Goal: Information Seeking & Learning: Learn about a topic

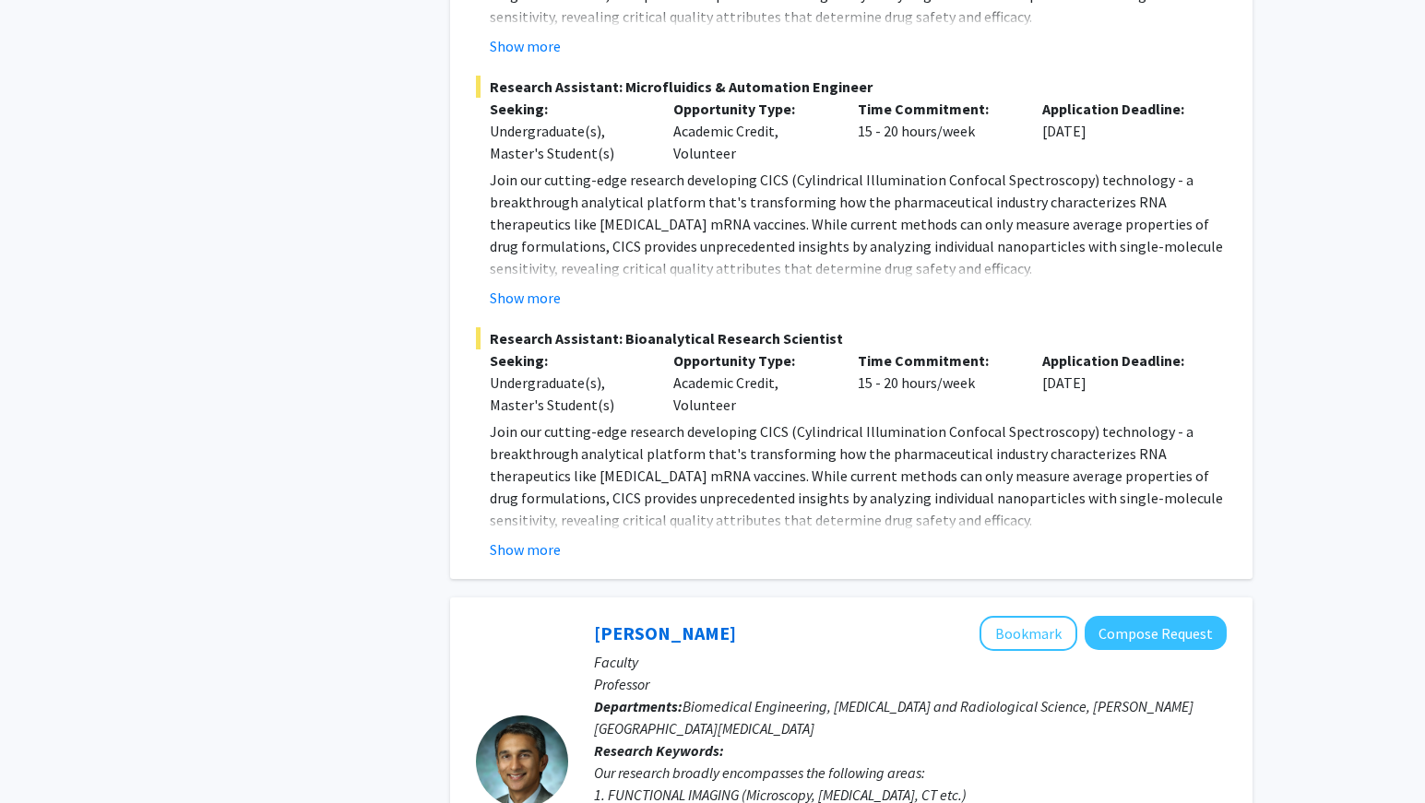
scroll to position [7839, 0]
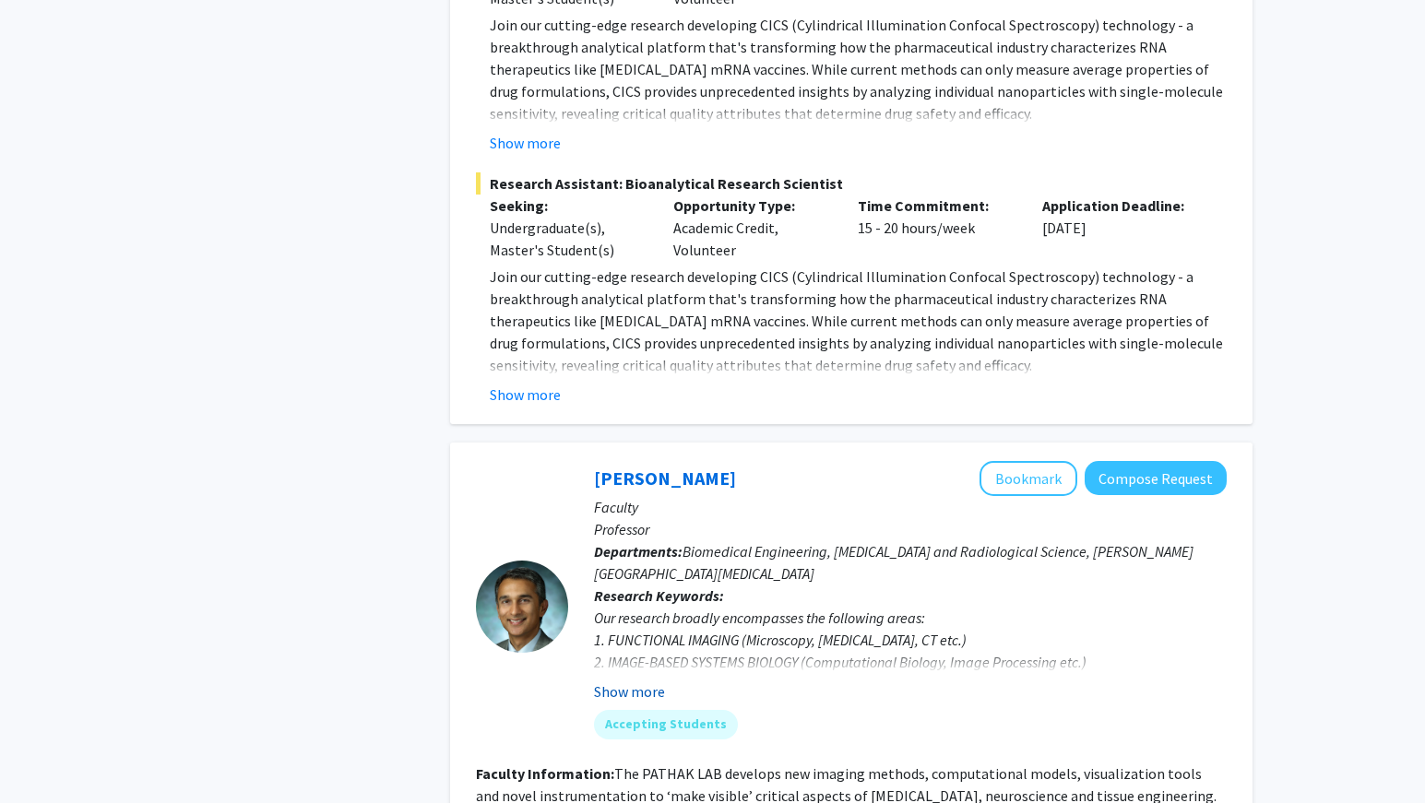
click at [637, 681] on button "Show more" at bounding box center [629, 692] width 71 height 22
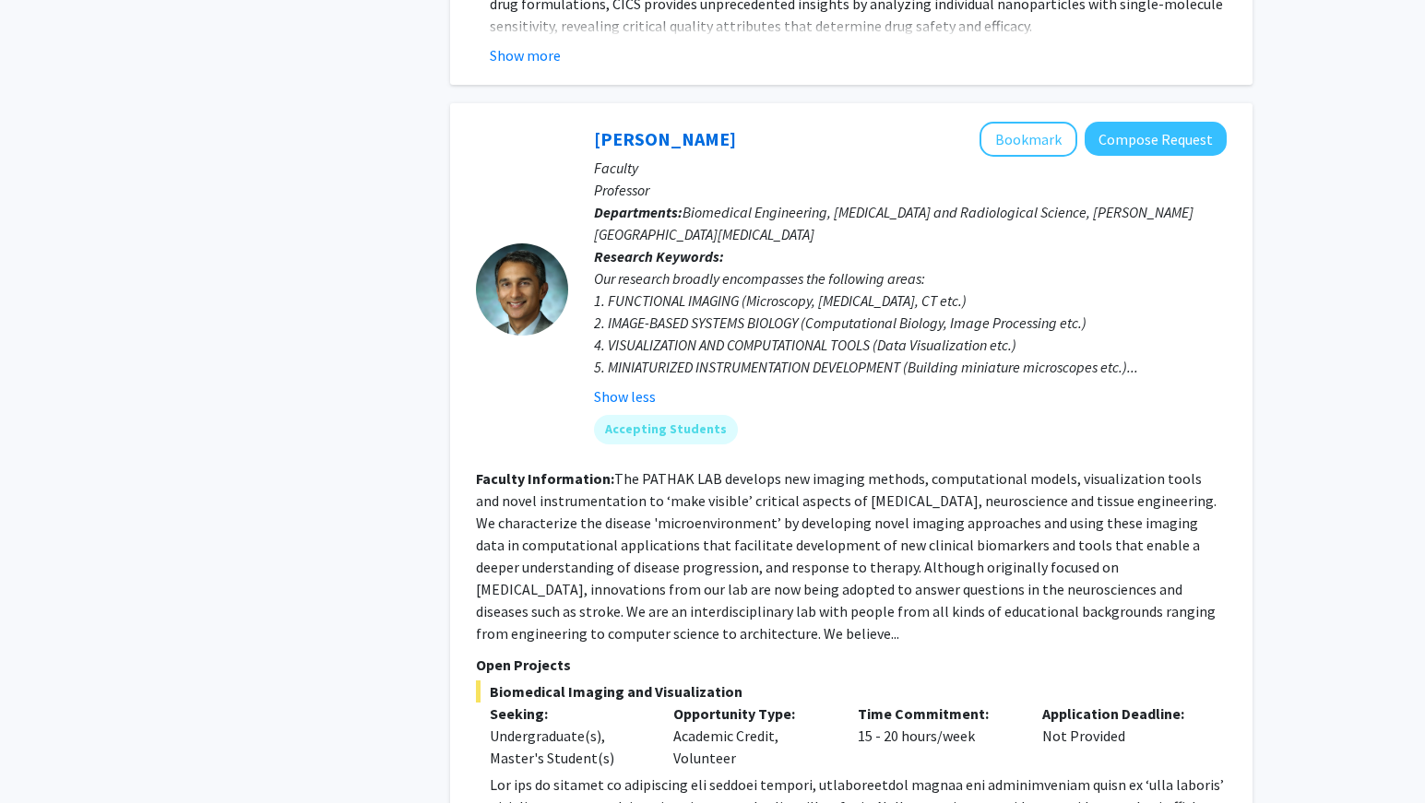
scroll to position [8334, 0]
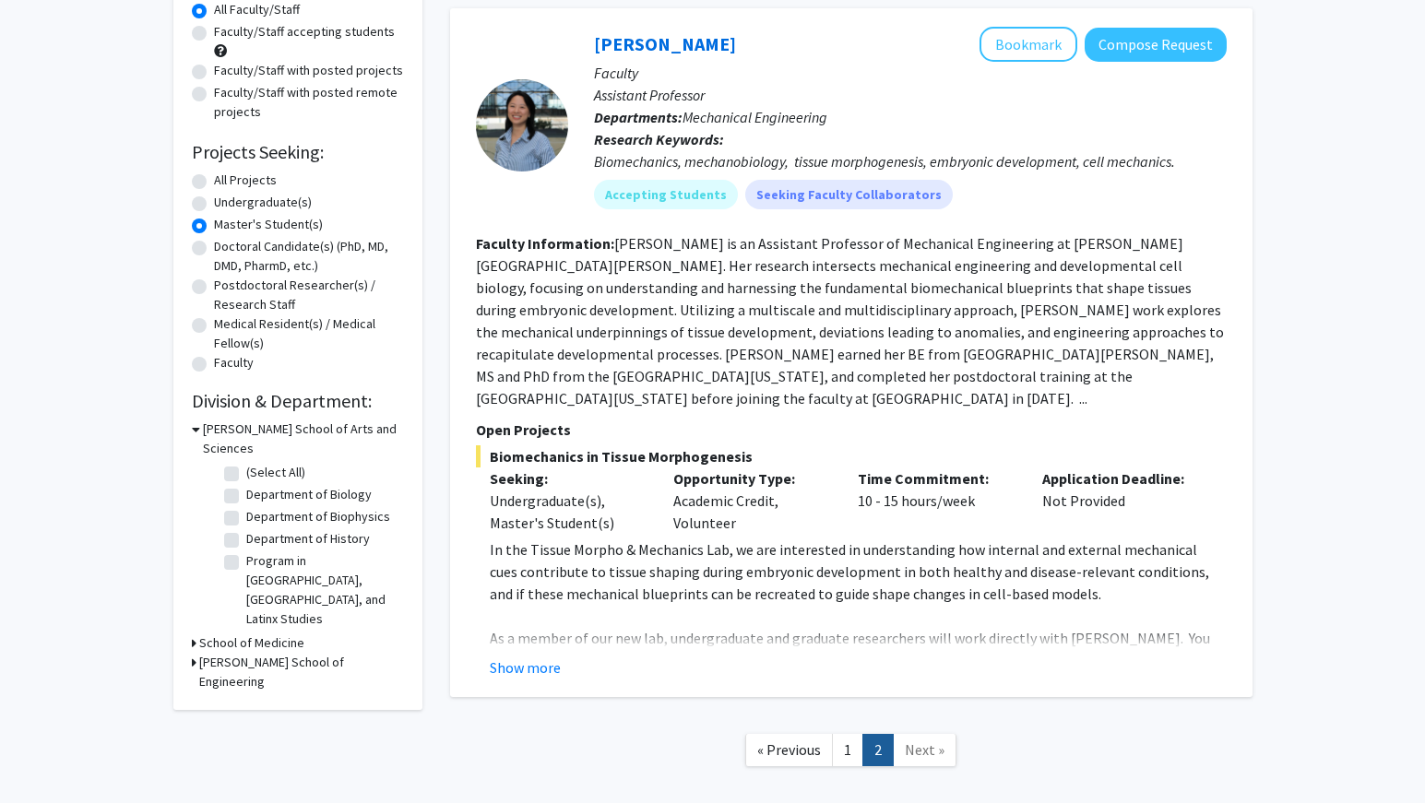
scroll to position [254, 0]
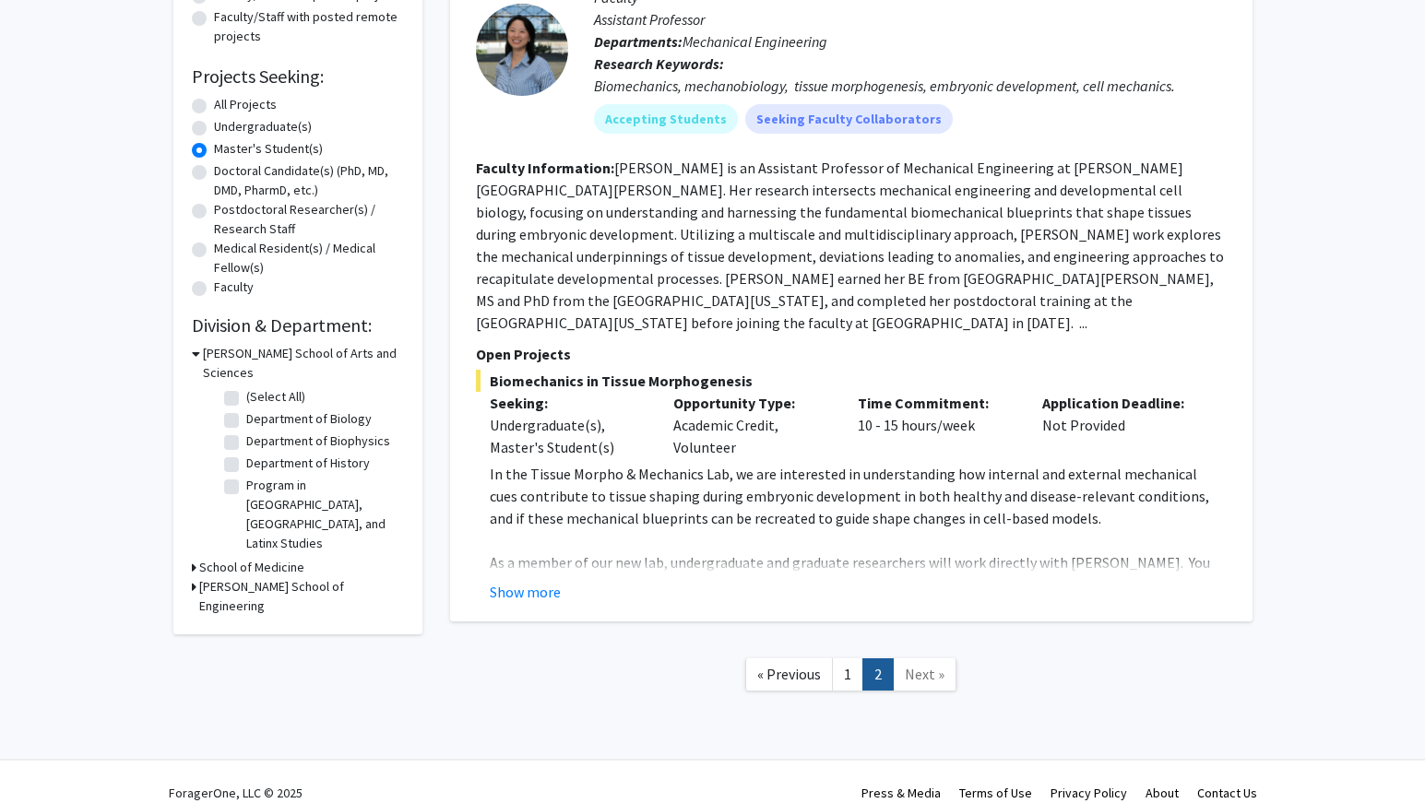
click at [267, 231] on label "Postdoctoral Researcher(s) / Research Staff" at bounding box center [309, 219] width 190 height 39
click at [226, 212] on input "Postdoctoral Researcher(s) / Research Staff" at bounding box center [220, 206] width 12 height 12
radio input "true"
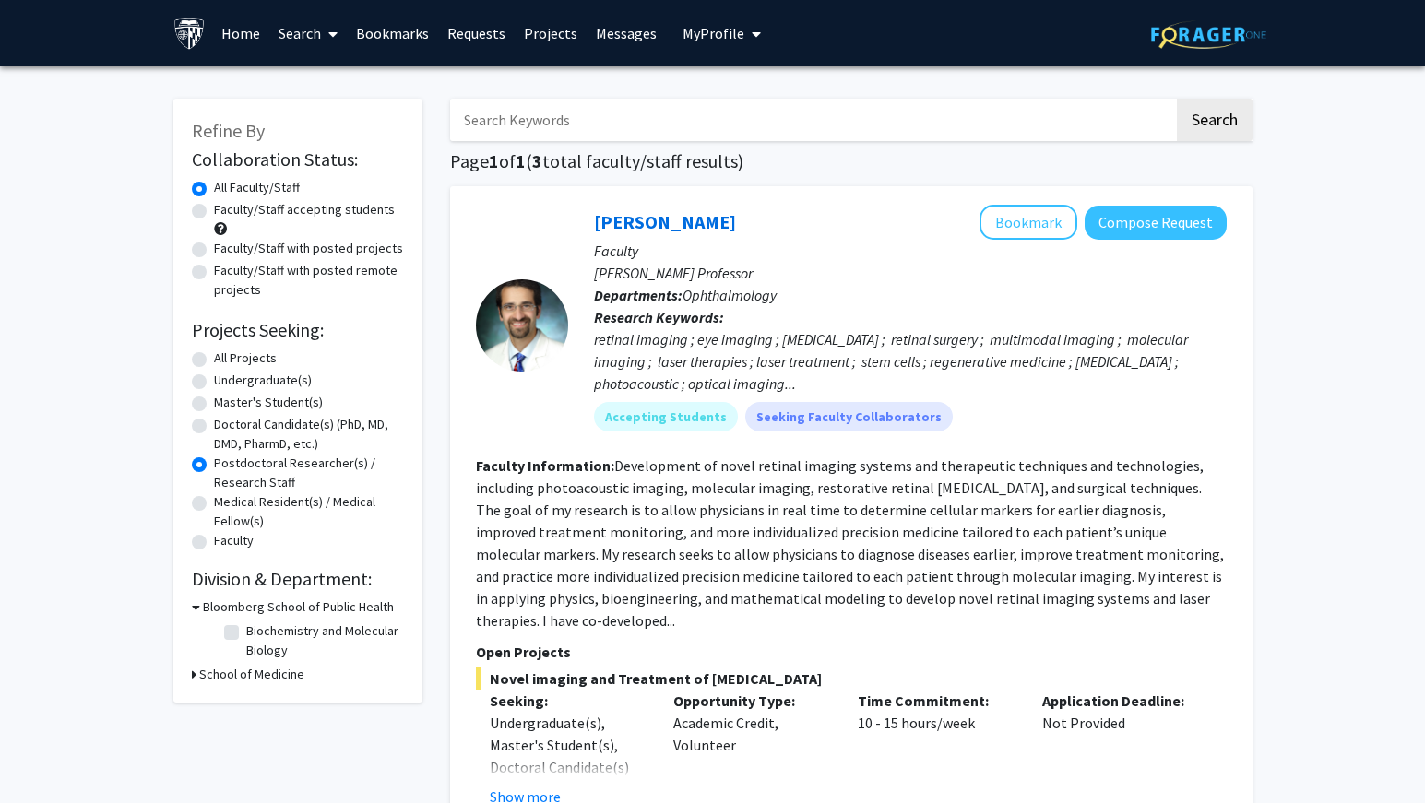
click at [214, 352] on label "All Projects" at bounding box center [245, 358] width 63 height 19
click at [214, 352] on input "All Projects" at bounding box center [220, 355] width 12 height 12
radio input "true"
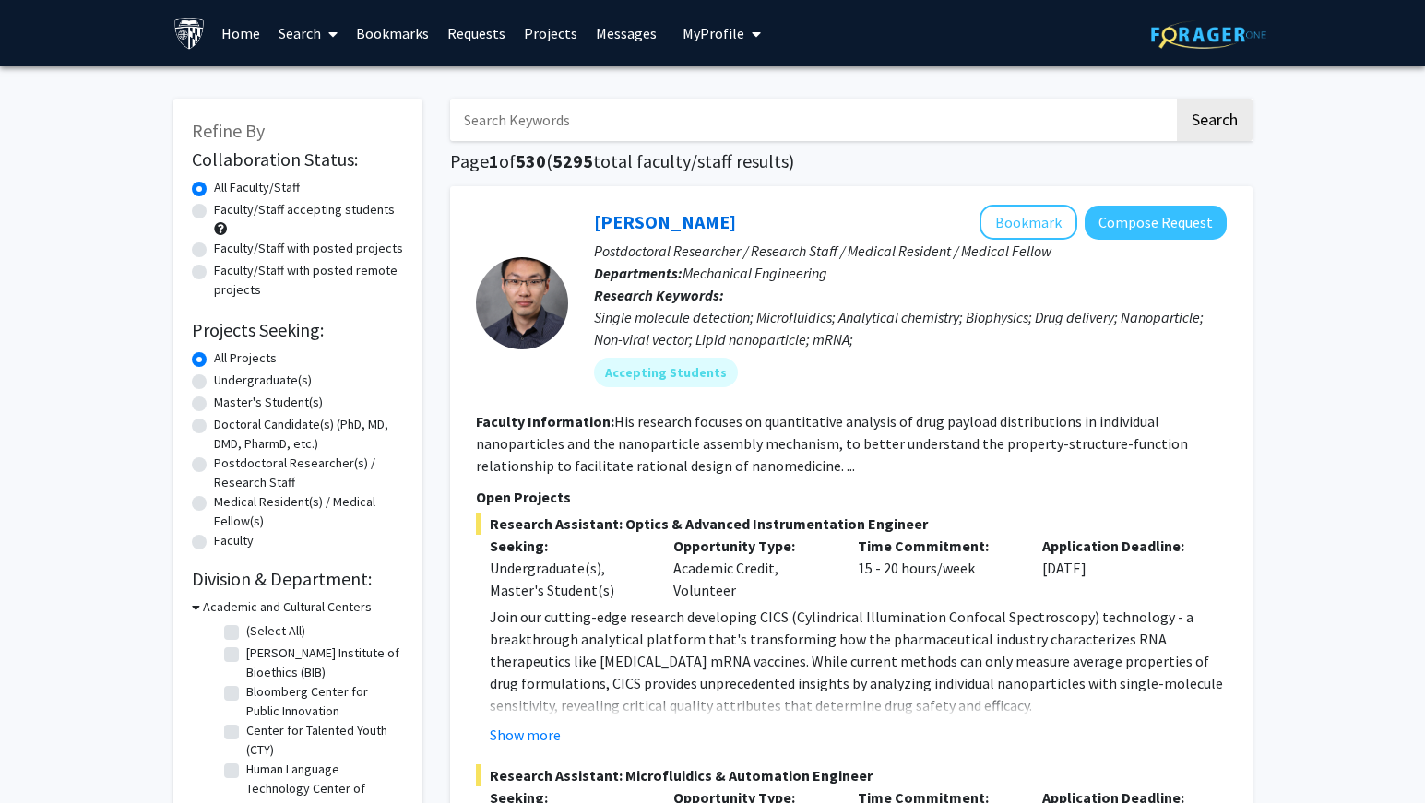
click at [214, 401] on label "Master's Student(s)" at bounding box center [268, 402] width 109 height 19
click at [214, 401] on input "Master's Student(s)" at bounding box center [220, 399] width 12 height 12
radio input "true"
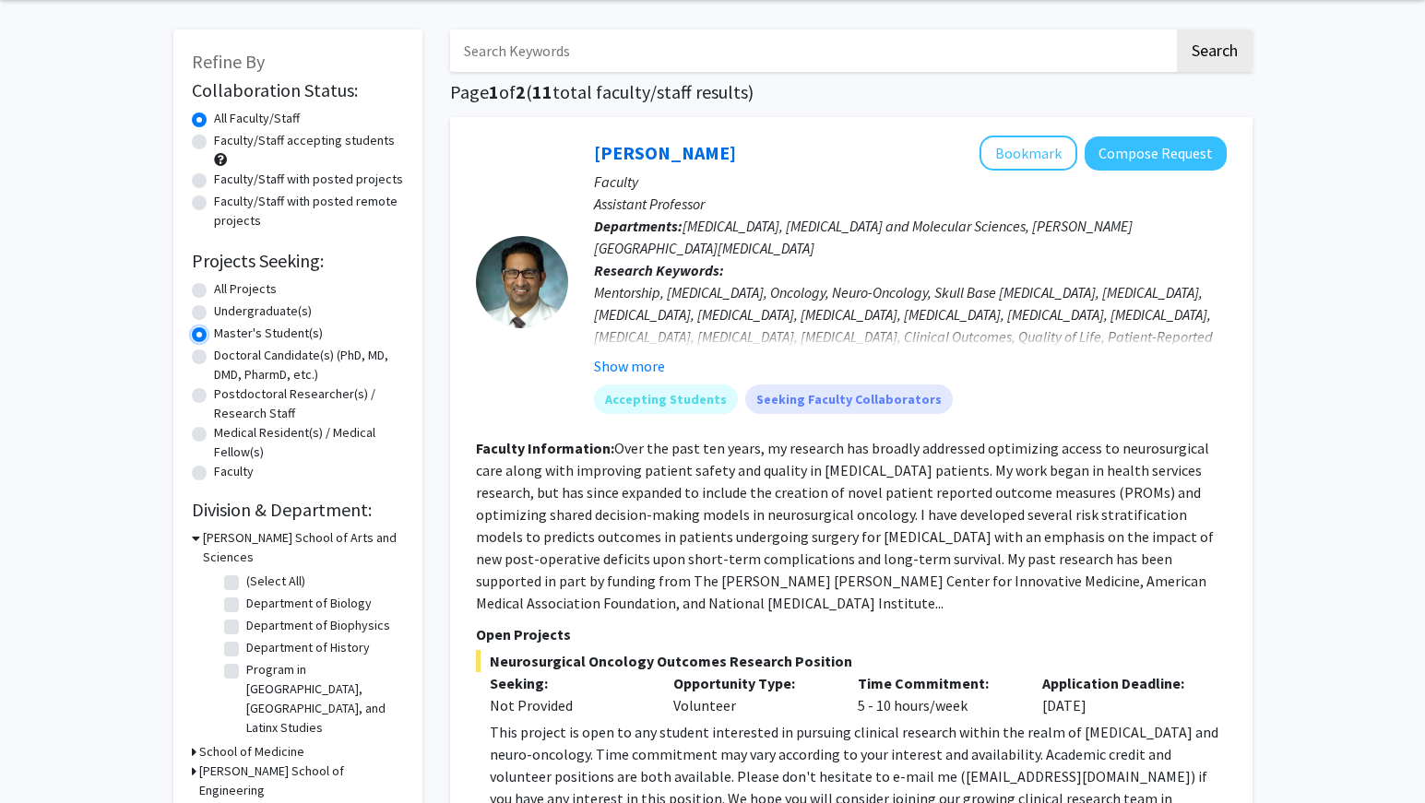
scroll to position [92, 0]
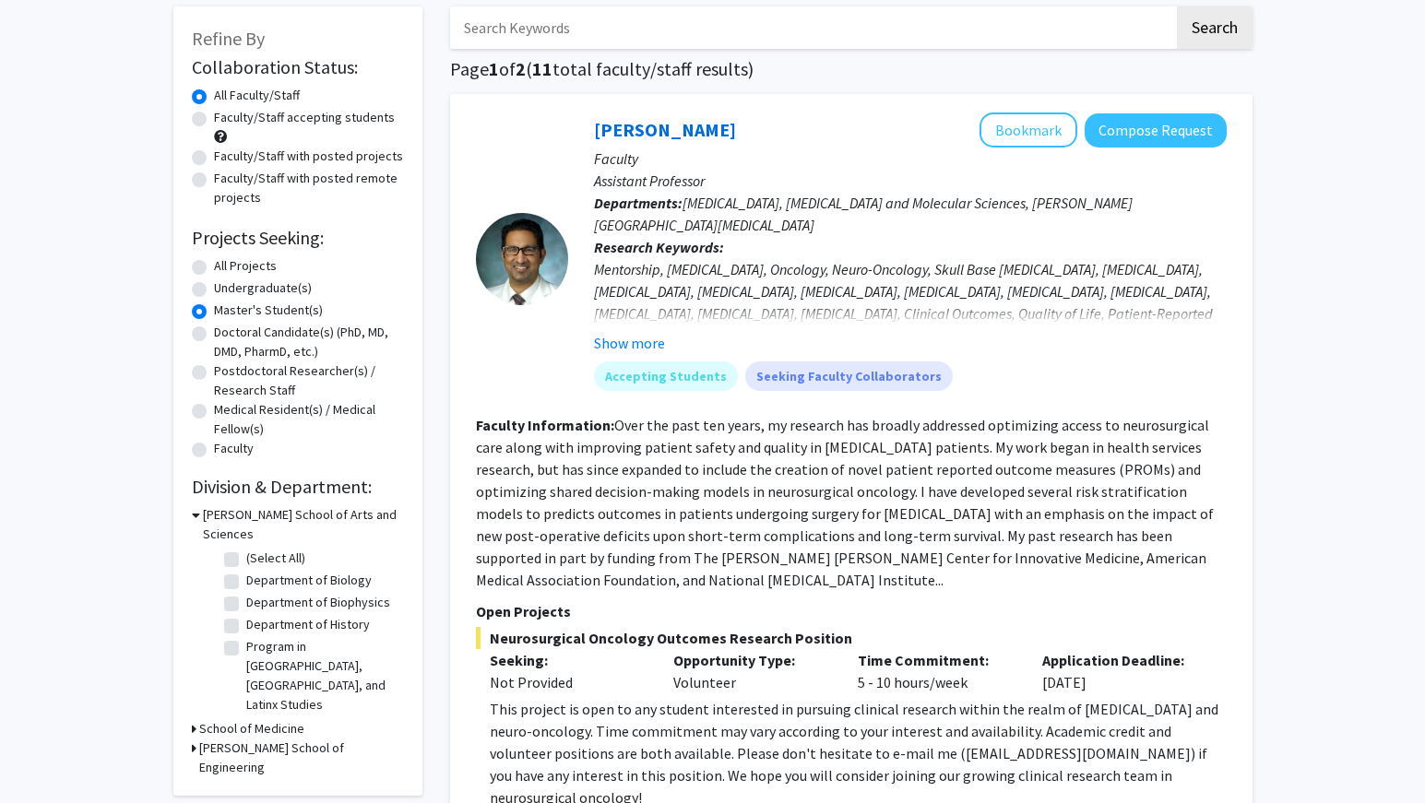
click at [214, 264] on label "All Projects" at bounding box center [245, 265] width 63 height 19
click at [214, 264] on input "All Projects" at bounding box center [220, 262] width 12 height 12
radio input "true"
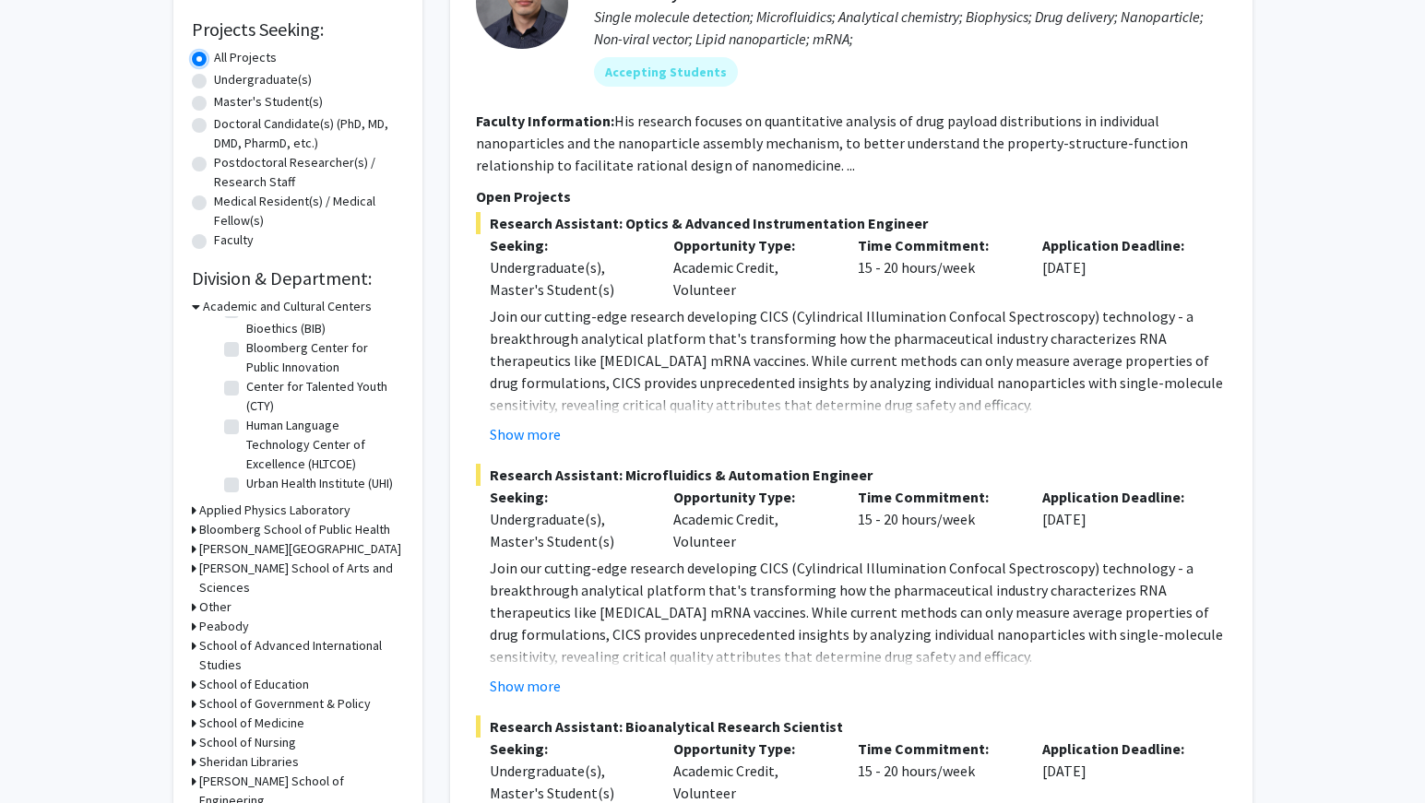
scroll to position [369, 0]
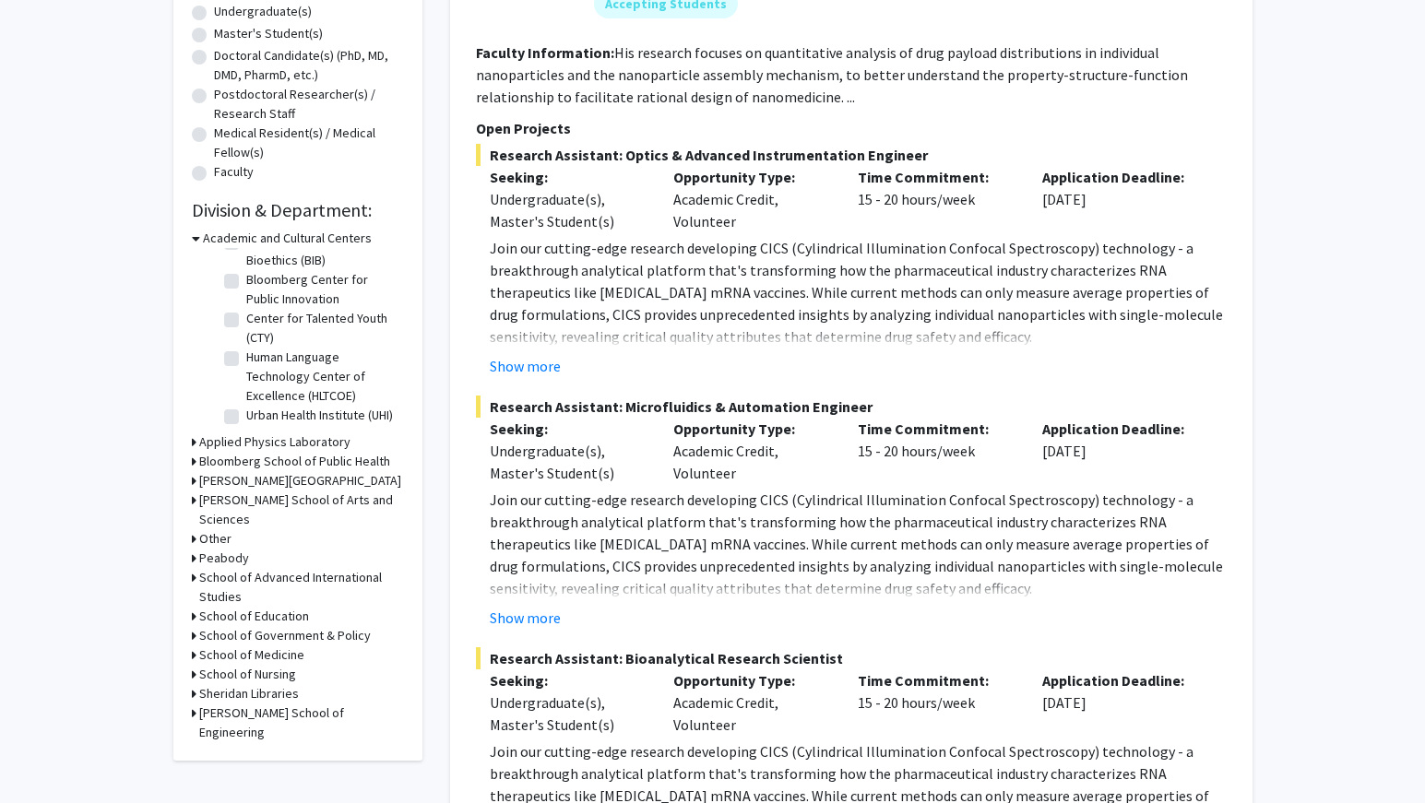
click at [354, 495] on h3 "[PERSON_NAME] School of Arts and Sciences" at bounding box center [301, 510] width 205 height 39
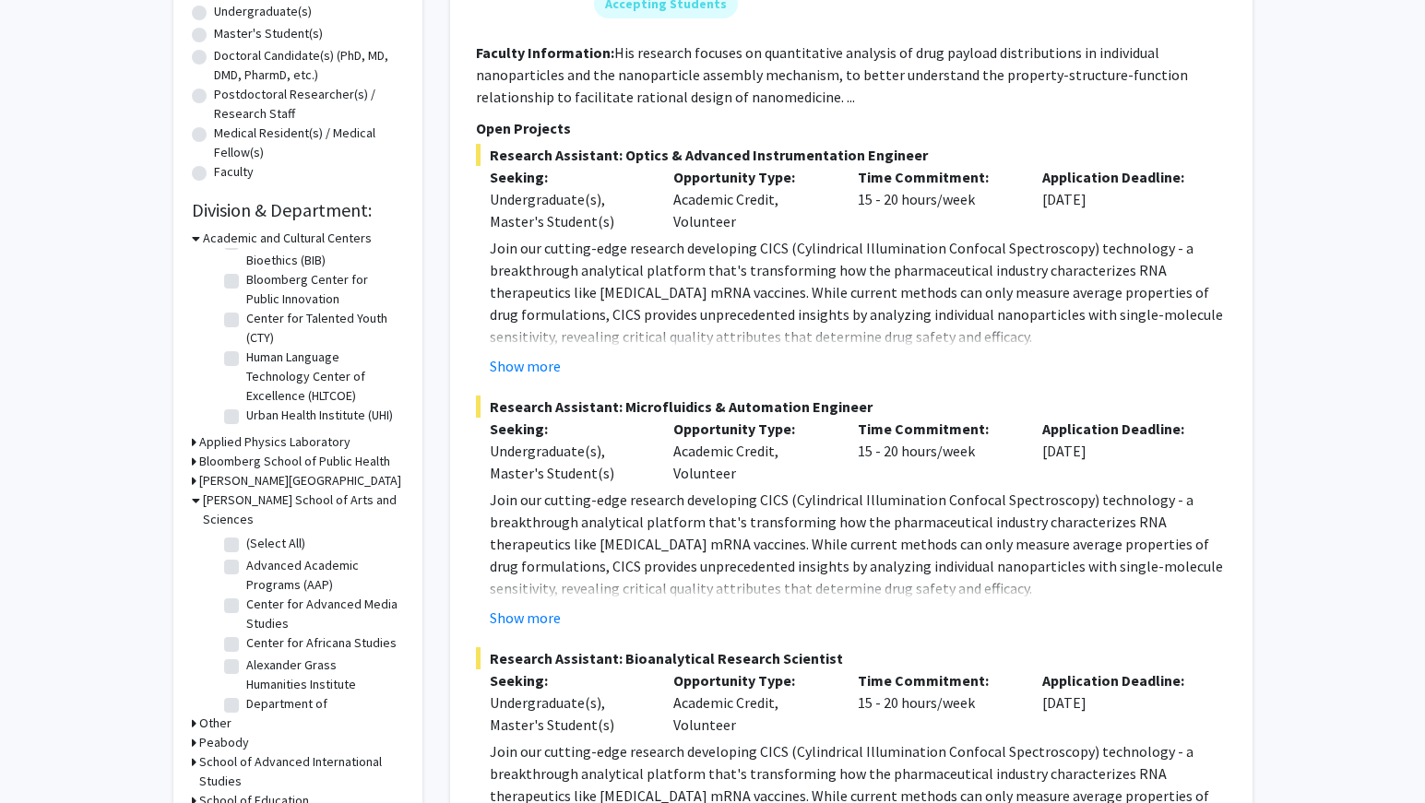
click at [320, 556] on label "Advanced Academic Programs (AAP)" at bounding box center [322, 575] width 153 height 39
click at [258, 556] on input "Advanced Academic Programs (AAP)" at bounding box center [252, 562] width 12 height 12
checkbox input "true"
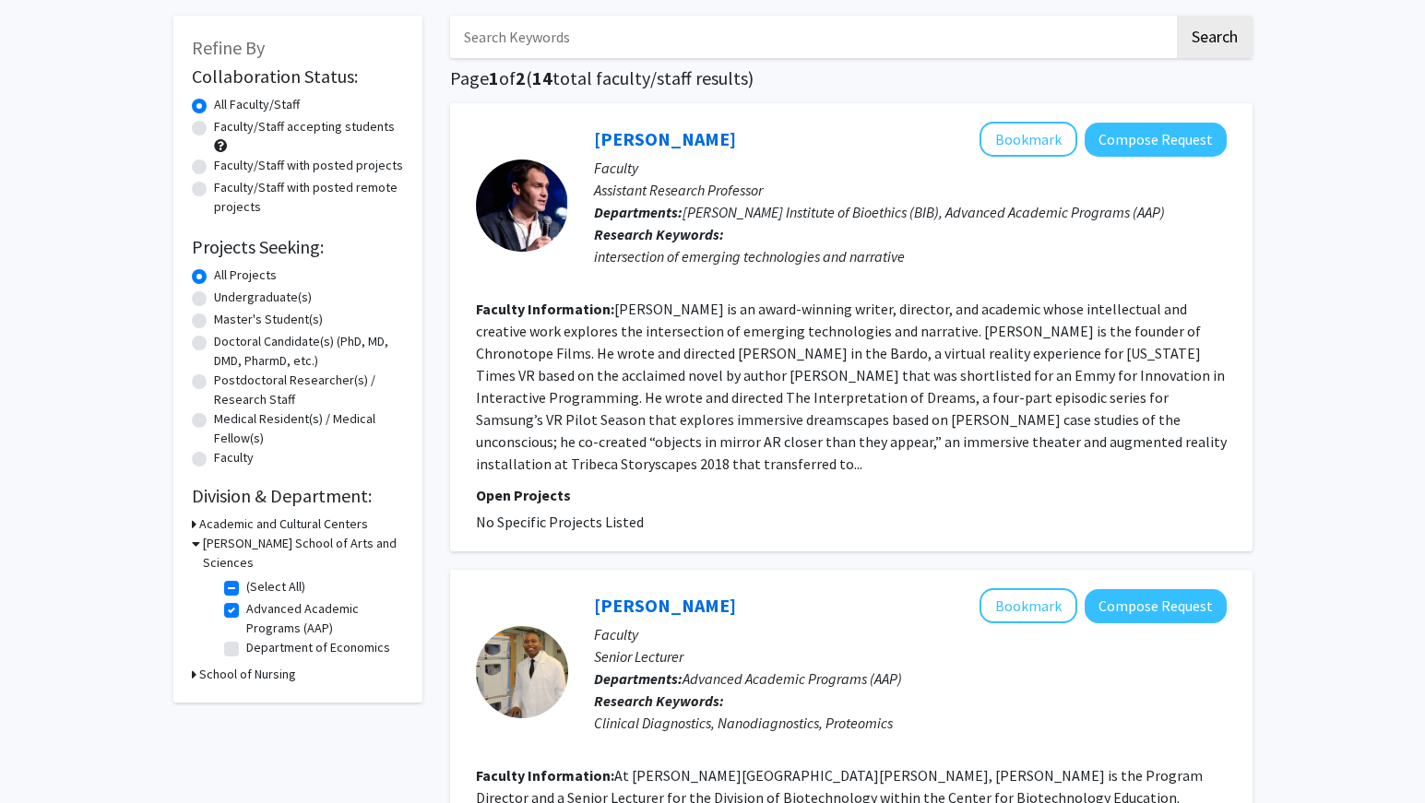
scroll to position [184, 0]
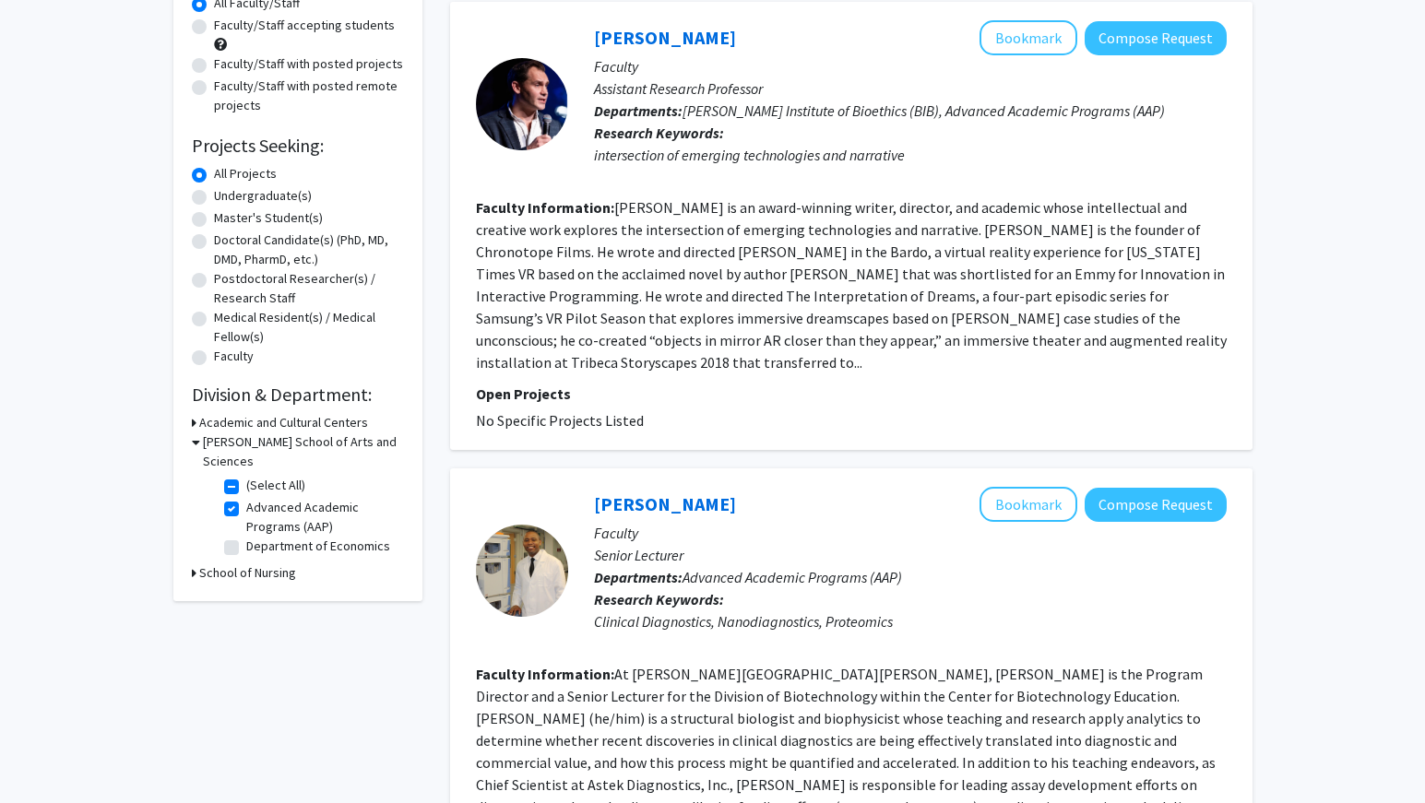
click at [345, 537] on label "Department of Economics" at bounding box center [318, 546] width 144 height 19
click at [258, 537] on input "Department of Economics" at bounding box center [252, 543] width 12 height 12
checkbox input "true"
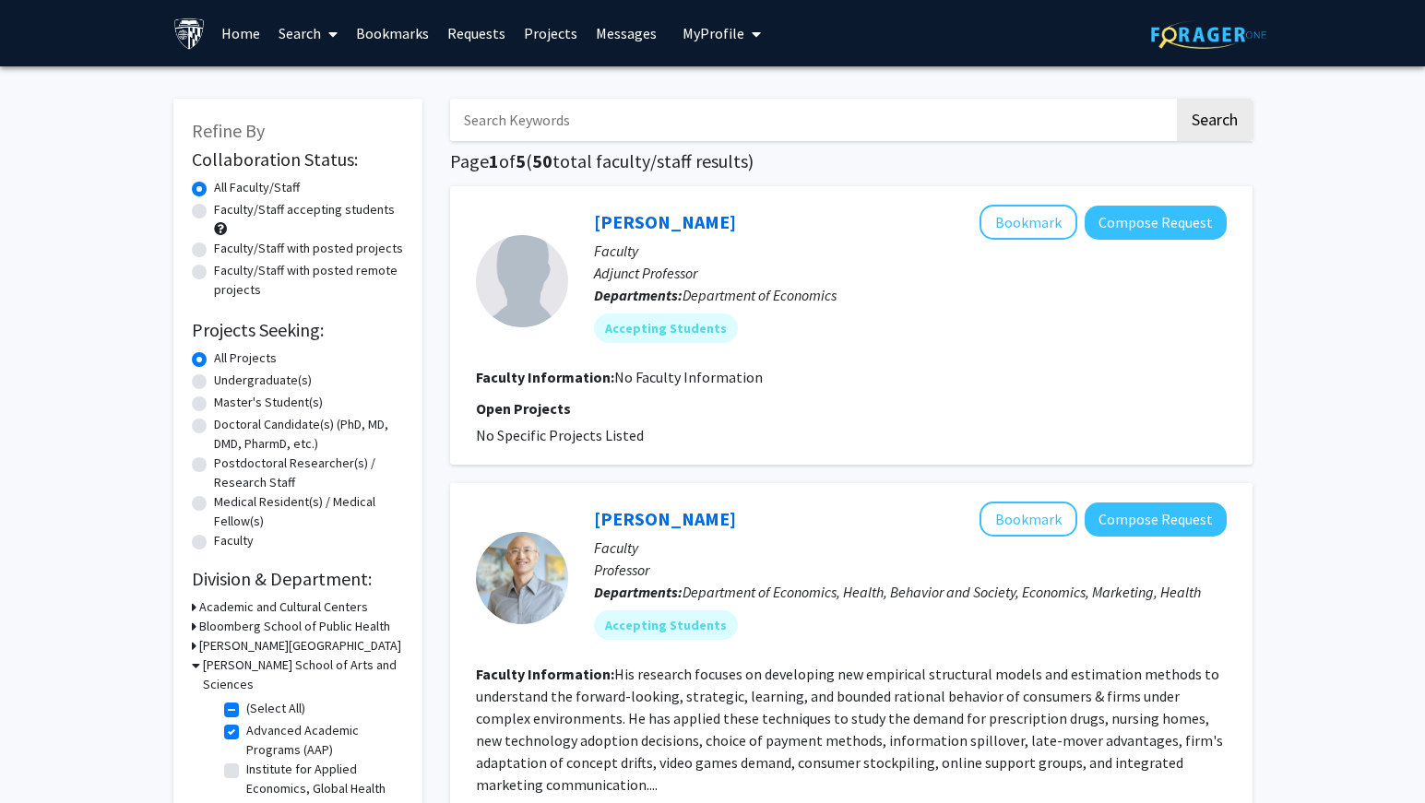
click at [579, 123] on input "Search Keywords" at bounding box center [812, 120] width 724 height 42
